Goal: Information Seeking & Learning: Check status

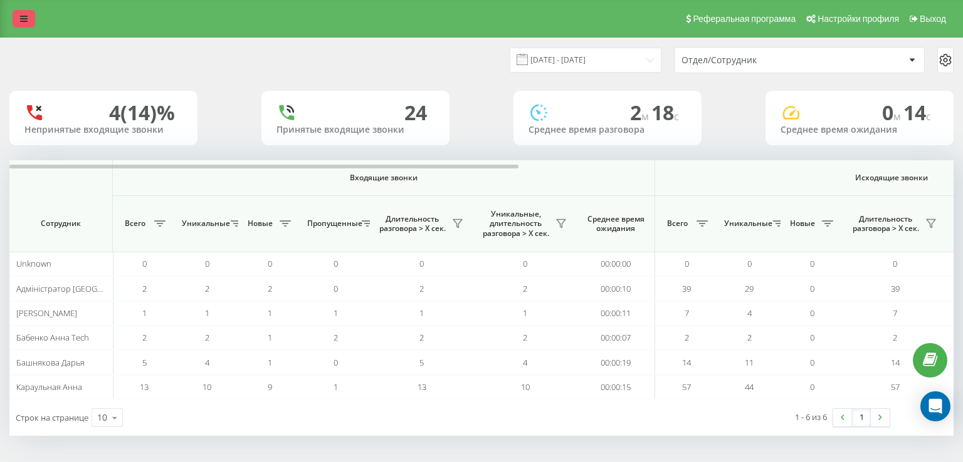
click at [21, 21] on icon at bounding box center [24, 18] width 8 height 9
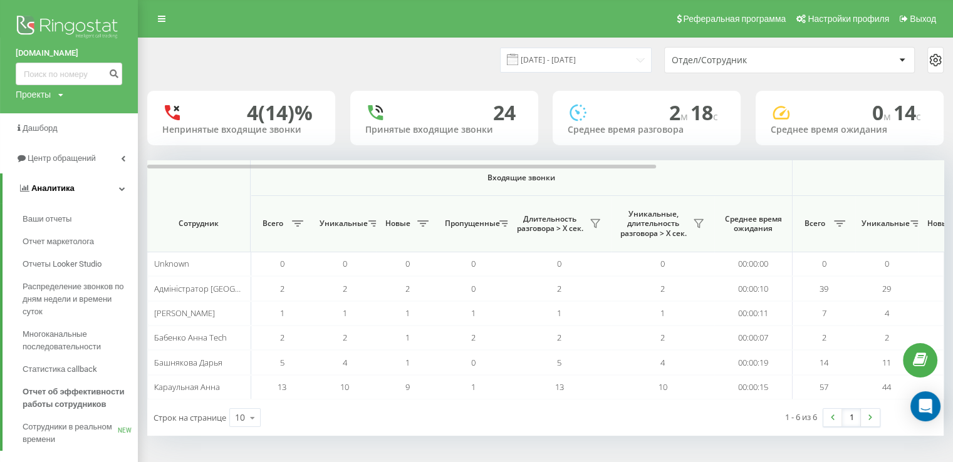
click at [65, 183] on span "Аналитика" at bounding box center [46, 188] width 56 height 13
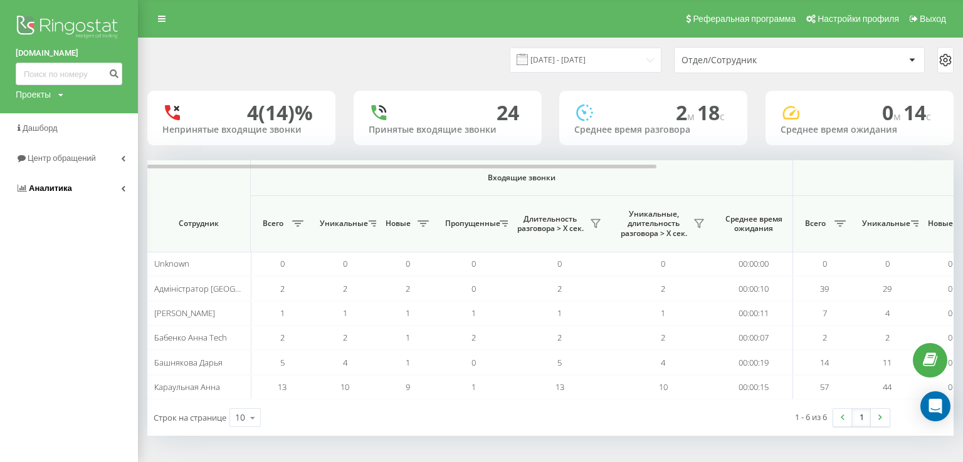
click at [65, 183] on span "Аналитика" at bounding box center [44, 188] width 56 height 13
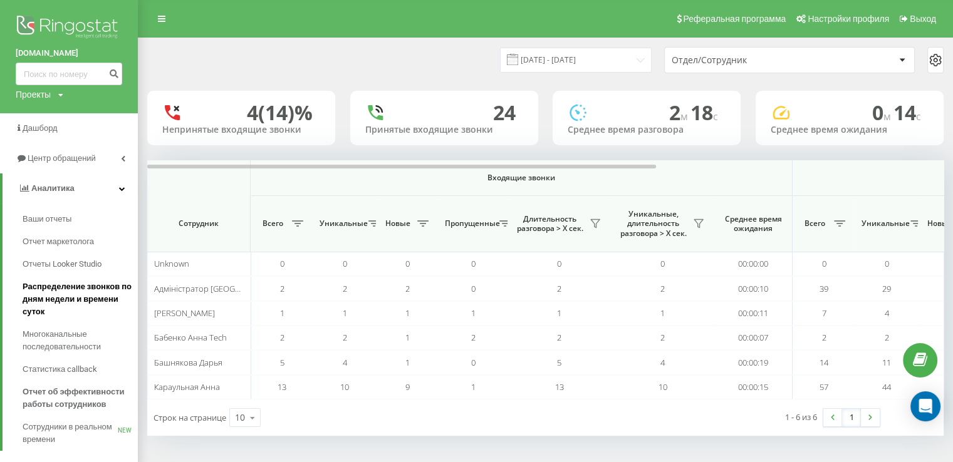
scroll to position [20, 0]
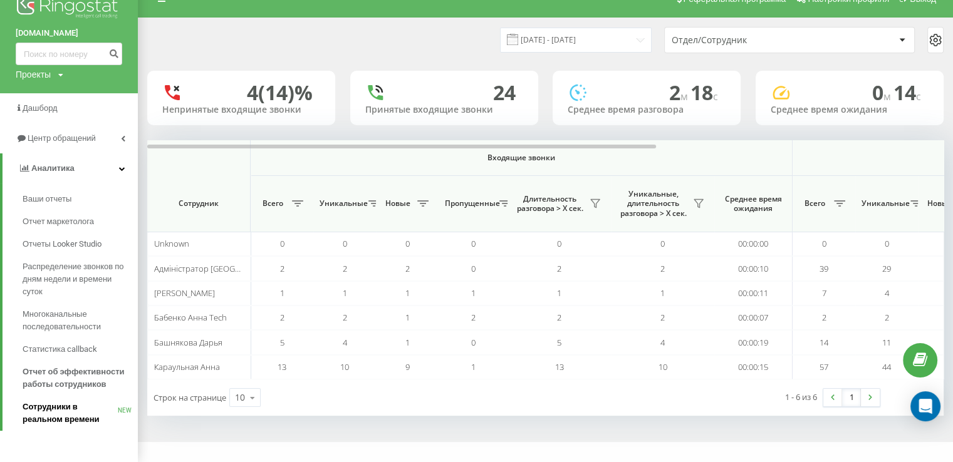
click at [70, 414] on span "Сотрудники в реальном времени" at bounding box center [70, 413] width 95 height 25
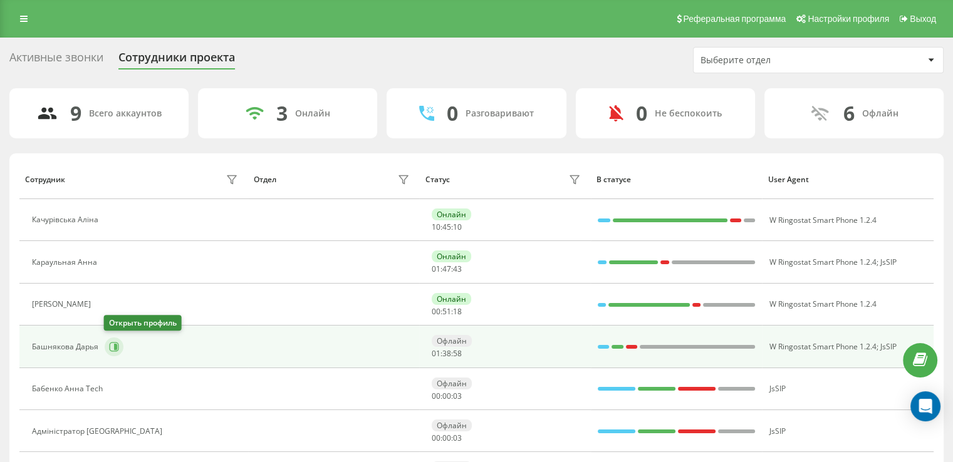
click at [118, 347] on icon at bounding box center [114, 346] width 9 height 9
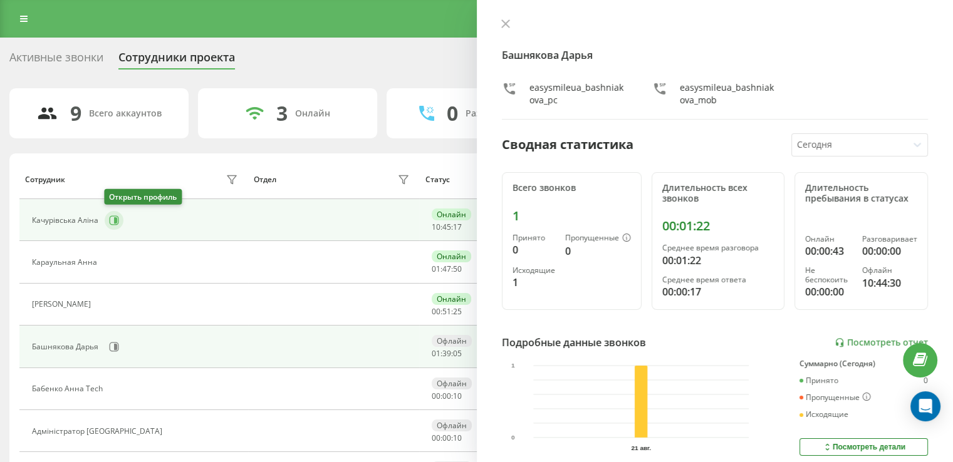
click at [114, 221] on icon at bounding box center [115, 220] width 3 height 6
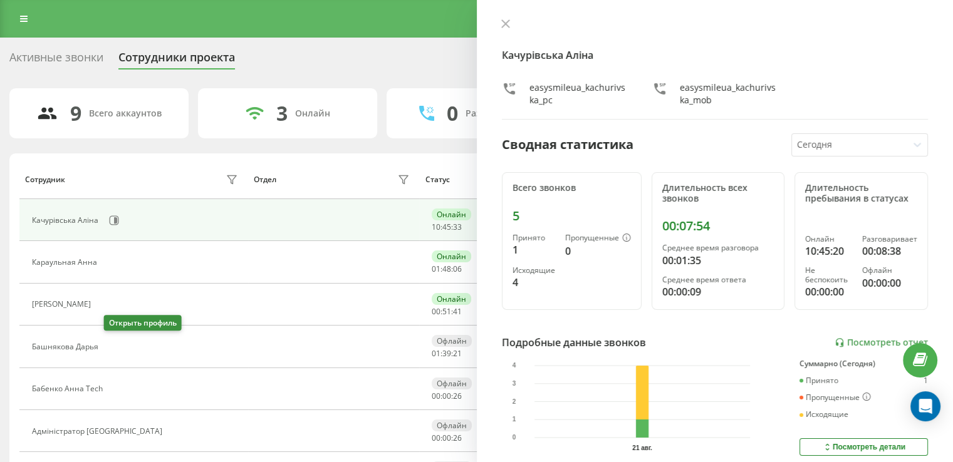
click at [116, 343] on icon at bounding box center [112, 347] width 10 height 10
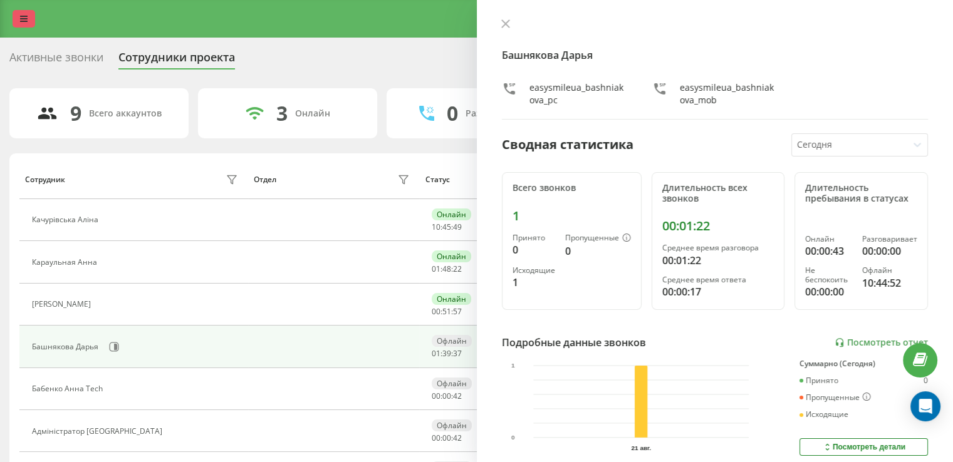
click at [21, 16] on icon at bounding box center [24, 18] width 8 height 9
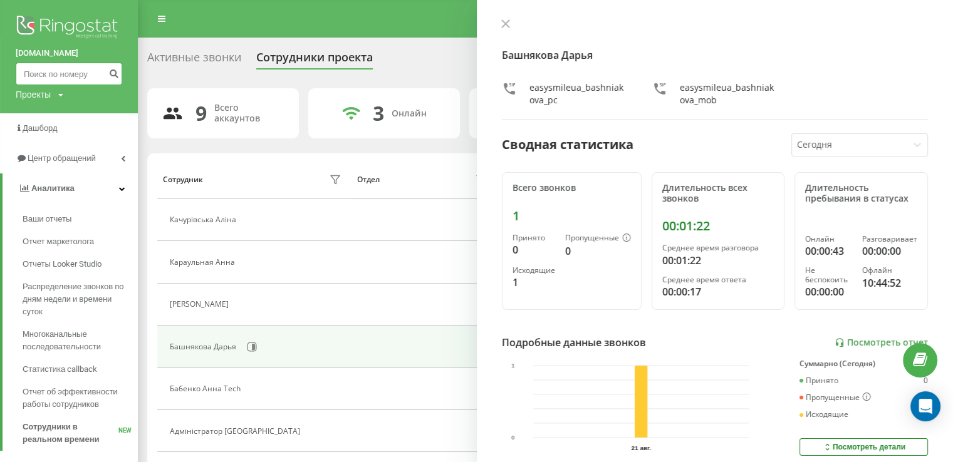
click at [83, 73] on input at bounding box center [69, 74] width 107 height 23
paste input "0679758045"
type input "0679758045"
